Goal: Information Seeking & Learning: Learn about a topic

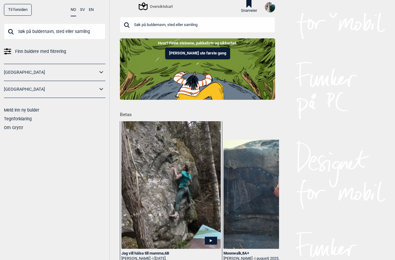
click at [223, 28] on input "text" at bounding box center [197, 25] width 155 height 16
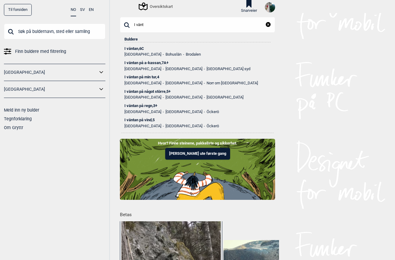
type input "I vänt"
click at [139, 48] on div "I väntan , 6C" at bounding box center [197, 49] width 146 height 4
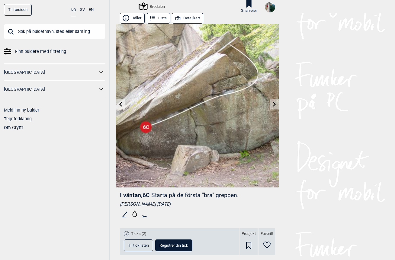
click at [9, 91] on link "[GEOGRAPHIC_DATA]" at bounding box center [51, 89] width 94 height 9
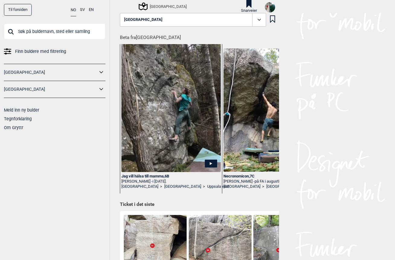
click at [13, 93] on link "[GEOGRAPHIC_DATA]" at bounding box center [51, 89] width 94 height 9
click at [102, 90] on icon at bounding box center [102, 89] width 8 height 9
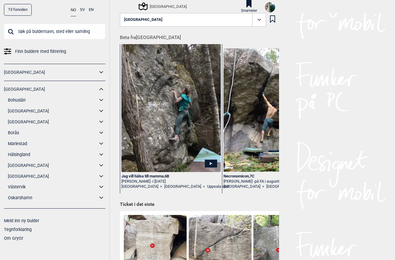
click at [27, 113] on link "Södra Bohuslän" at bounding box center [53, 111] width 90 height 9
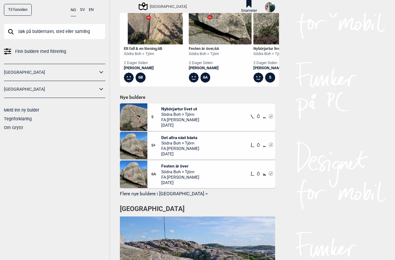
scroll to position [243, 0]
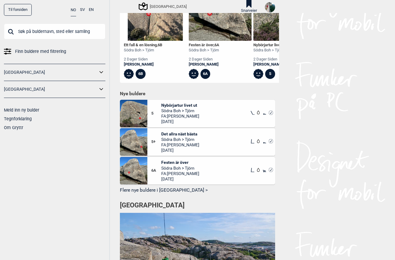
click at [138, 192] on button "Flere nye buldere i Södra Bohuslän >" at bounding box center [197, 189] width 155 height 9
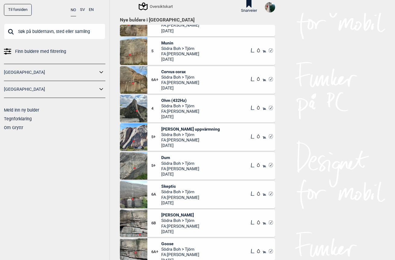
scroll to position [305, 0]
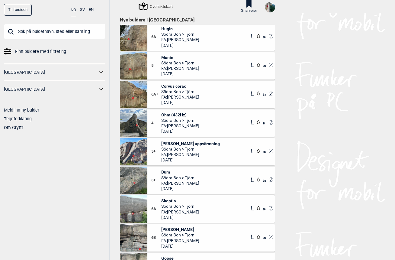
click at [96, 91] on link "[GEOGRAPHIC_DATA]" at bounding box center [51, 89] width 94 height 9
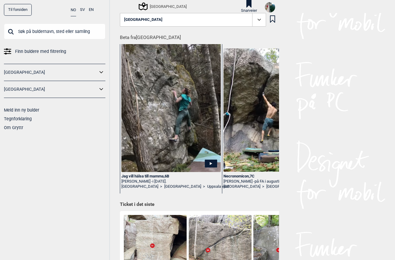
click at [99, 89] on icon at bounding box center [102, 89] width 8 height 9
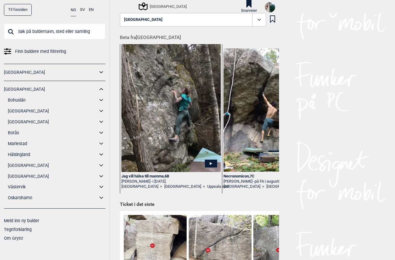
click at [15, 102] on link "Bohuslän" at bounding box center [53, 100] width 90 height 9
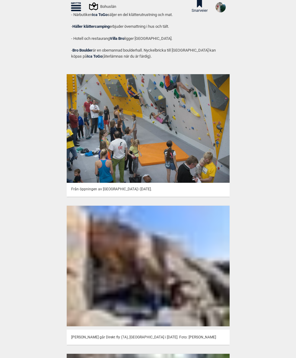
scroll to position [1148, 0]
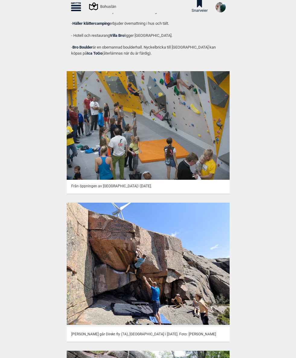
click at [86, 224] on img at bounding box center [148, 264] width 163 height 122
click at [112, 259] on p "Fredrik Eliasson går Direkt fly (7A), Fiskebäcksvik i juli 2023. Foto: Åsa Sten…" at bounding box center [148, 335] width 154 height 6
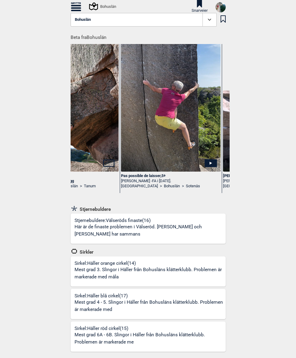
scroll to position [0, 461]
click at [204, 21] on span at bounding box center [210, 20] width 14 height 14
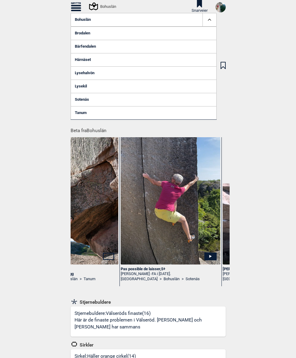
click at [86, 70] on link "Lysehalvön" at bounding box center [144, 72] width 146 height 13
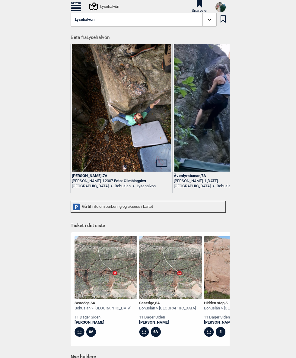
click at [206, 22] on span at bounding box center [210, 20] width 14 height 14
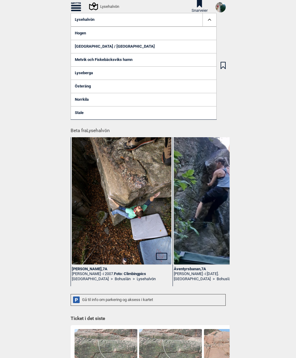
click at [105, 60] on link "Metvik och Fiskebäcksviks hamn" at bounding box center [144, 59] width 146 height 13
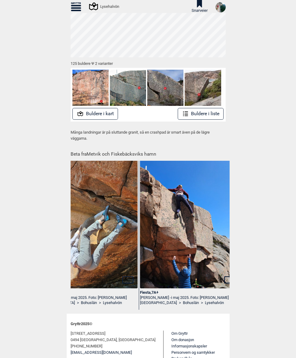
scroll to position [0, 35]
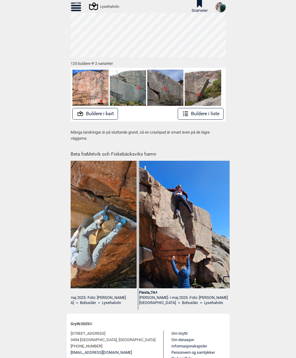
click at [156, 259] on img at bounding box center [188, 239] width 99 height 177
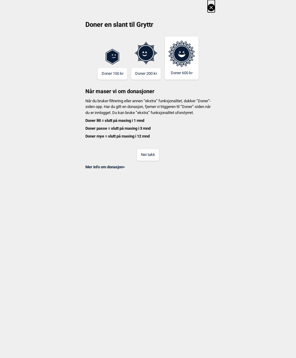
click at [148, 161] on button "Nei takk" at bounding box center [148, 155] width 22 height 12
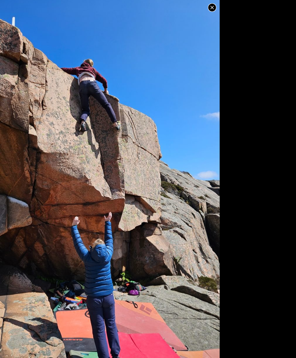
scroll to position [0, 0]
click at [214, 10] on icon at bounding box center [212, 7] width 7 height 7
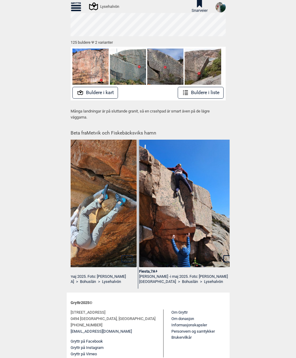
scroll to position [79, 0]
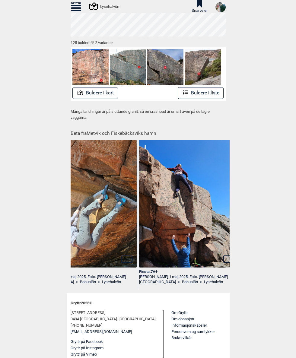
click at [145, 259] on div "Fiesta , 7A+" at bounding box center [188, 272] width 99 height 5
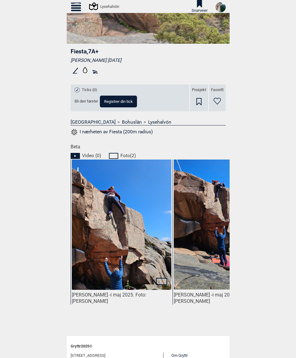
scroll to position [143, 0]
click at [76, 156] on icon at bounding box center [75, 156] width 9 height 6
click at [100, 213] on img at bounding box center [121, 241] width 99 height 177
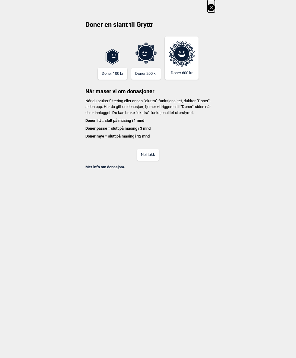
click at [151, 161] on button "Nei takk" at bounding box center [148, 155] width 22 height 12
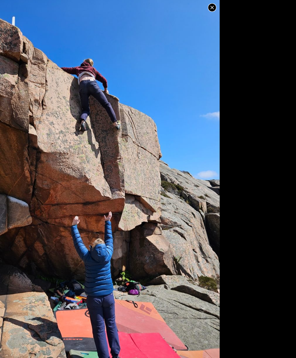
click at [211, 10] on icon at bounding box center [212, 7] width 7 height 7
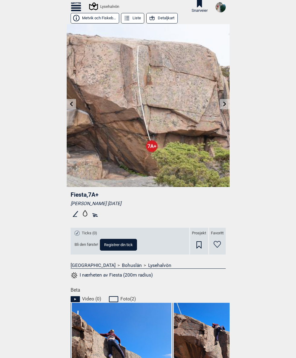
scroll to position [0, 0]
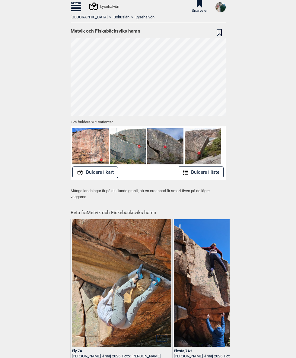
click at [192, 170] on button "Buldere i liste" at bounding box center [201, 173] width 46 height 12
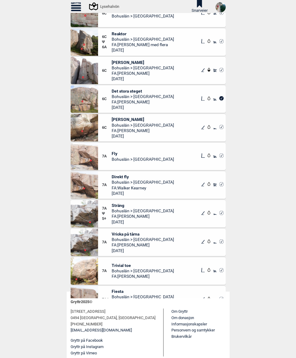
scroll to position [3153, 0]
click at [79, 185] on img at bounding box center [84, 184] width 27 height 27
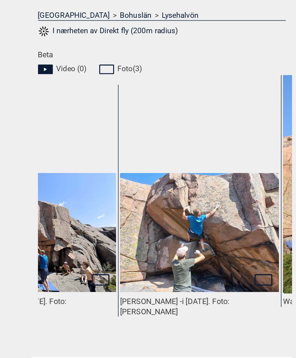
scroll to position [176, 0]
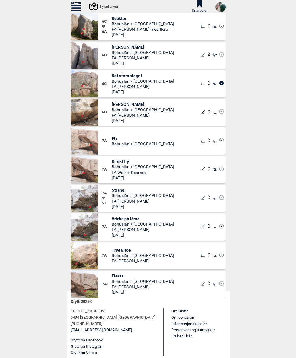
scroll to position [66, 0]
click at [120, 218] on span "Vricka på tårna" at bounding box center [143, 219] width 63 height 5
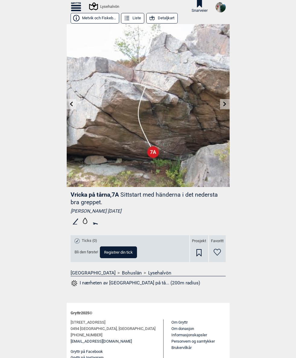
click at [225, 101] on link at bounding box center [224, 104] width 9 height 10
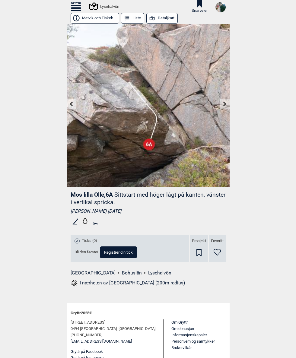
click at [71, 102] on icon at bounding box center [71, 104] width 5 height 5
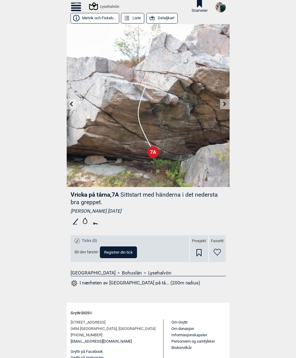
click at [40, 215] on div "Til forsiden NO SV EN Finn buldere med filtrering Norge Sverige Meld inn ny bul…" at bounding box center [148, 179] width 296 height 358
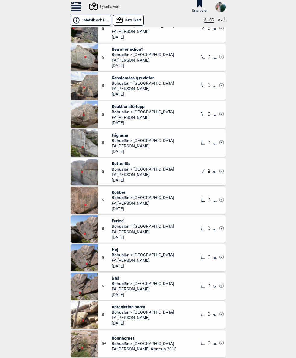
scroll to position [1059, 0]
click at [82, 171] on img at bounding box center [84, 171] width 27 height 27
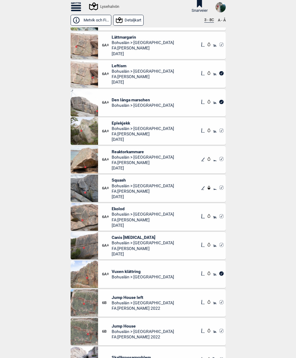
scroll to position [2606, 0]
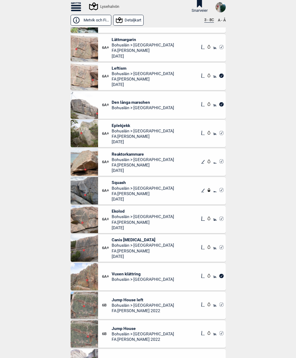
click at [83, 77] on img at bounding box center [84, 76] width 27 height 27
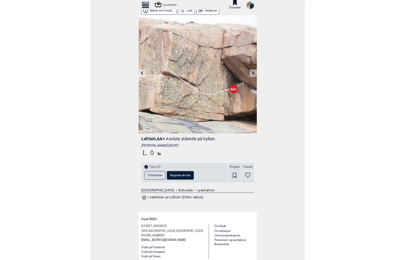
scroll to position [3, 0]
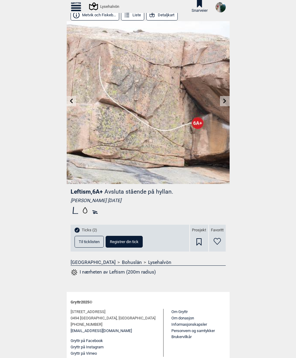
click at [88, 242] on span "Til ticklisten" at bounding box center [89, 242] width 21 height 4
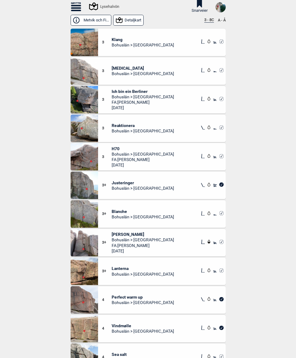
click at [78, 4] on icon at bounding box center [76, 6] width 10 height 9
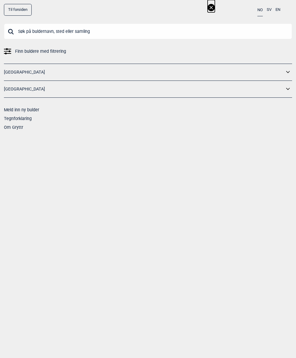
click at [12, 89] on link "[GEOGRAPHIC_DATA]" at bounding box center [144, 89] width 281 height 9
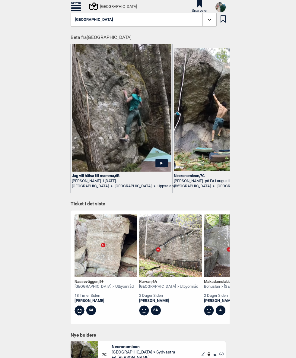
click at [76, 7] on icon at bounding box center [76, 8] width 10 height 2
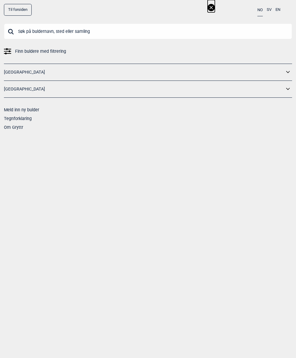
click at [284, 89] on link "[GEOGRAPHIC_DATA]" at bounding box center [144, 89] width 281 height 9
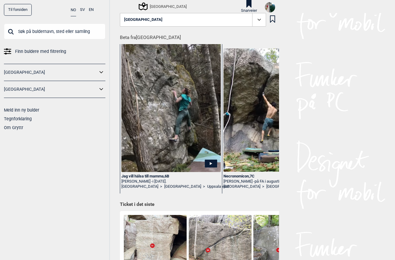
click at [98, 90] on icon at bounding box center [102, 89] width 8 height 9
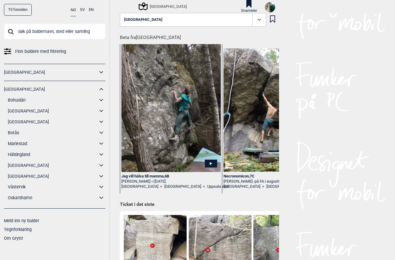
click at [16, 101] on link "Bohuslän" at bounding box center [53, 100] width 90 height 9
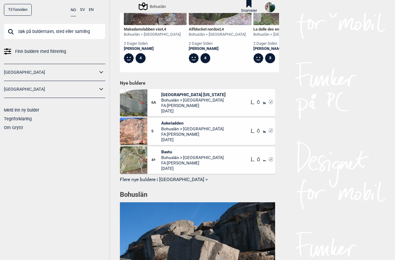
scroll to position [426, 0]
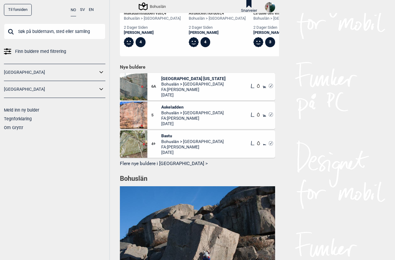
click at [148, 159] on button "Flere nye buldere i Bohuslän >" at bounding box center [197, 163] width 155 height 9
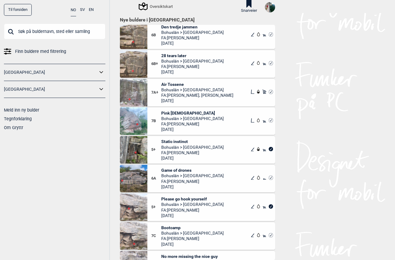
scroll to position [529, 0]
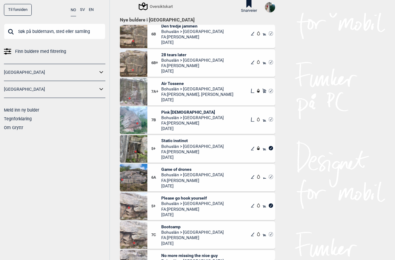
click at [134, 92] on img at bounding box center [133, 91] width 27 height 27
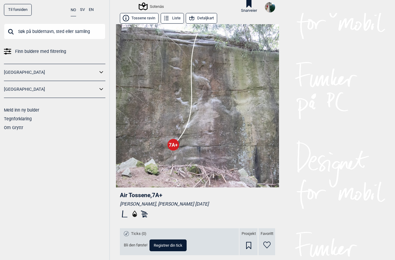
click at [151, 195] on span "Air Tossene , 7A+" at bounding box center [141, 194] width 43 height 7
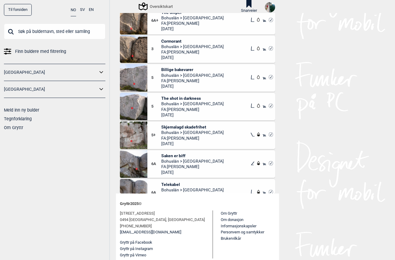
scroll to position [1853, 0]
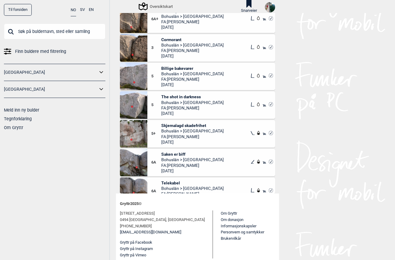
click at [11, 75] on link "[GEOGRAPHIC_DATA]" at bounding box center [51, 72] width 94 height 9
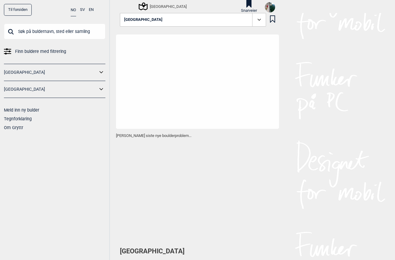
click at [101, 75] on icon at bounding box center [102, 72] width 8 height 9
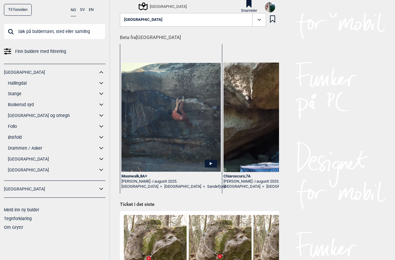
click at [29, 118] on link "Oslo og omegn" at bounding box center [53, 115] width 90 height 9
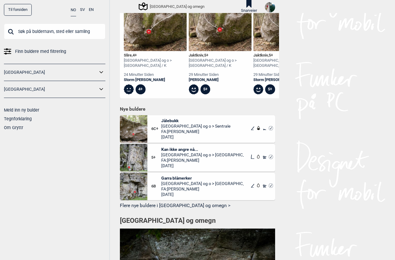
scroll to position [576, 0]
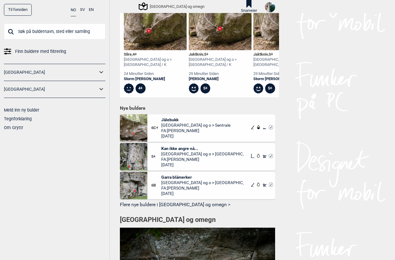
click at [169, 200] on button "Flere nye buldere i Oslo og omegn >" at bounding box center [197, 204] width 155 height 9
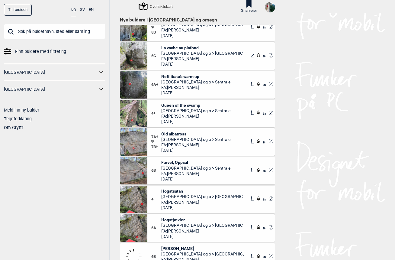
scroll to position [471, 0]
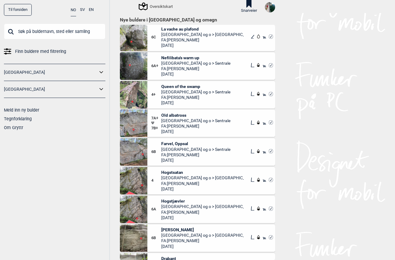
click at [140, 121] on img at bounding box center [133, 122] width 27 height 27
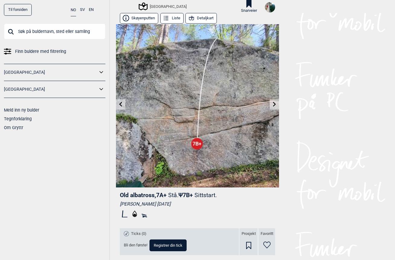
click at [12, 69] on link "[GEOGRAPHIC_DATA]" at bounding box center [51, 72] width 94 height 9
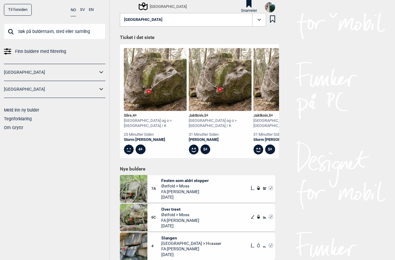
click at [101, 74] on icon at bounding box center [102, 72] width 8 height 9
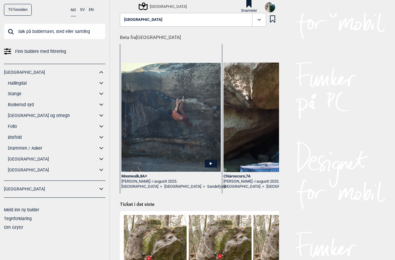
click at [99, 114] on icon at bounding box center [102, 115] width 8 height 9
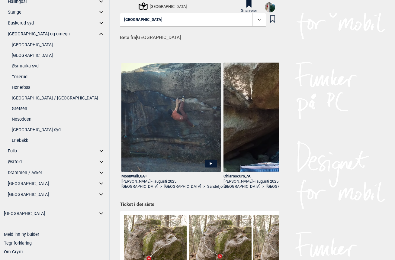
scroll to position [89, 0]
click at [11, 161] on link "Østfold" at bounding box center [53, 161] width 90 height 9
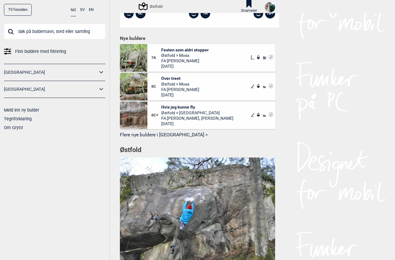
scroll to position [303, 0]
